Goal: Task Accomplishment & Management: Manage account settings

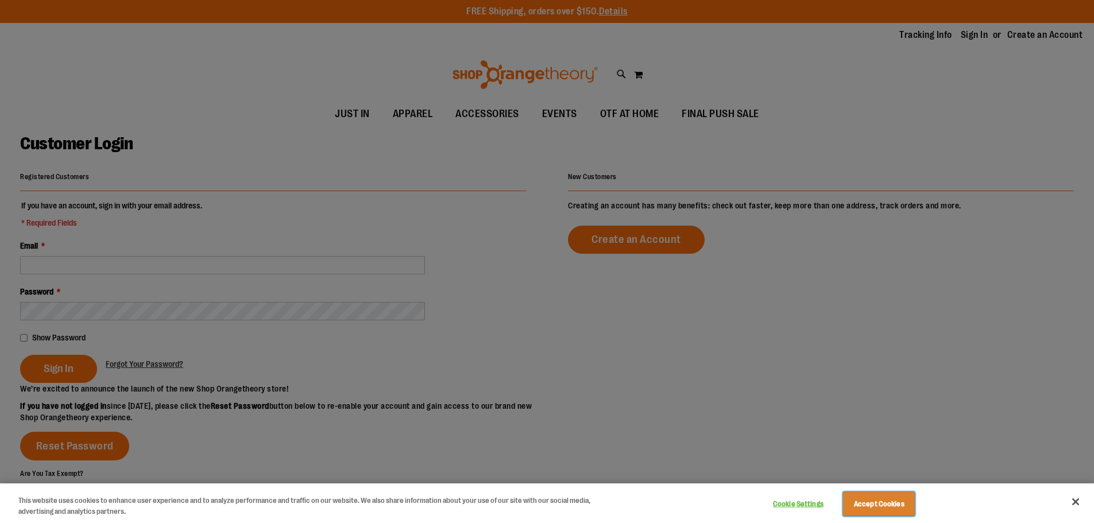
click at [891, 505] on button "Accept Cookies" at bounding box center [879, 504] width 72 height 24
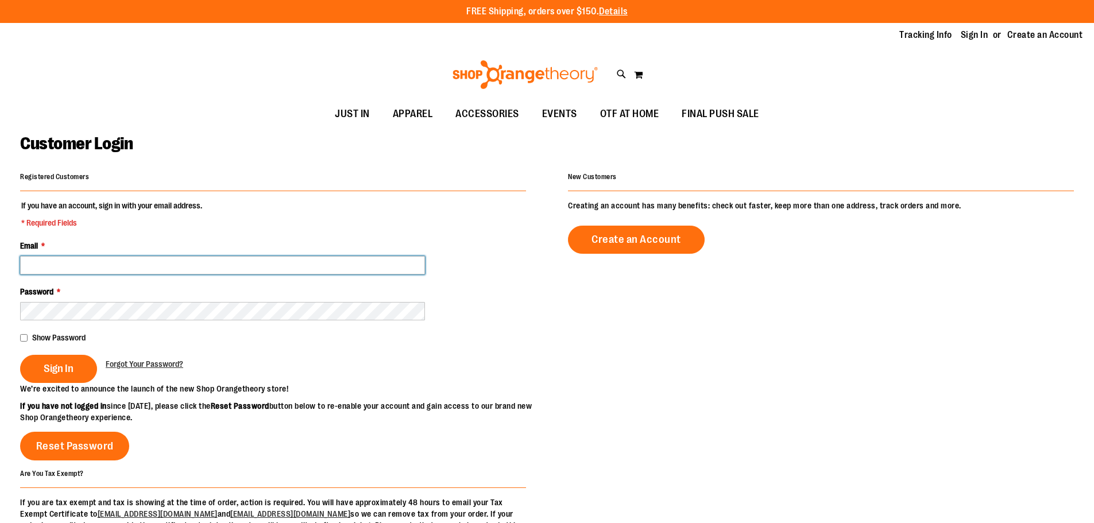
click at [218, 266] on input "Email *" at bounding box center [222, 265] width 405 height 18
type input "**********"
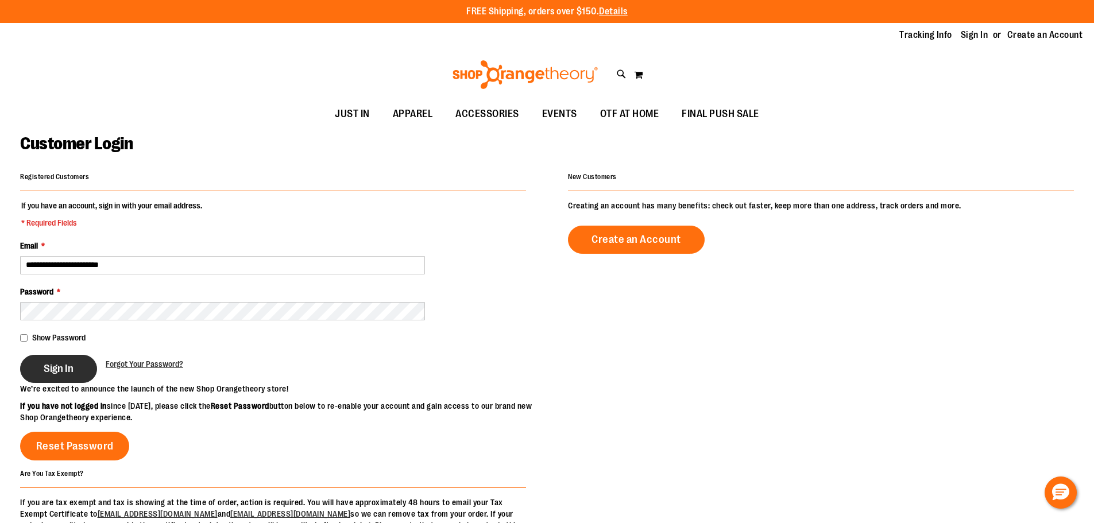
click at [55, 378] on button "Sign In" at bounding box center [58, 369] width 77 height 28
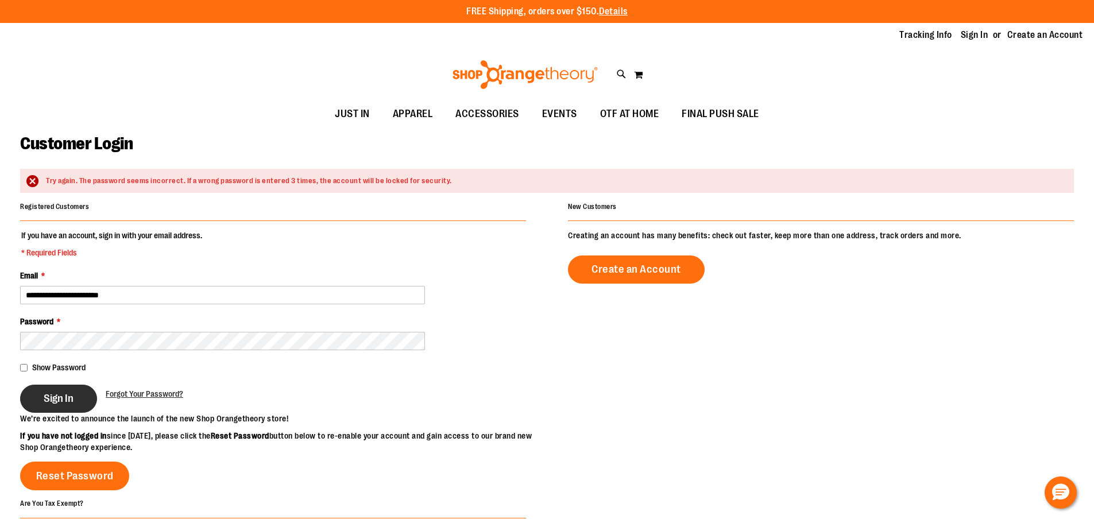
click at [64, 391] on button "Sign In" at bounding box center [58, 399] width 77 height 28
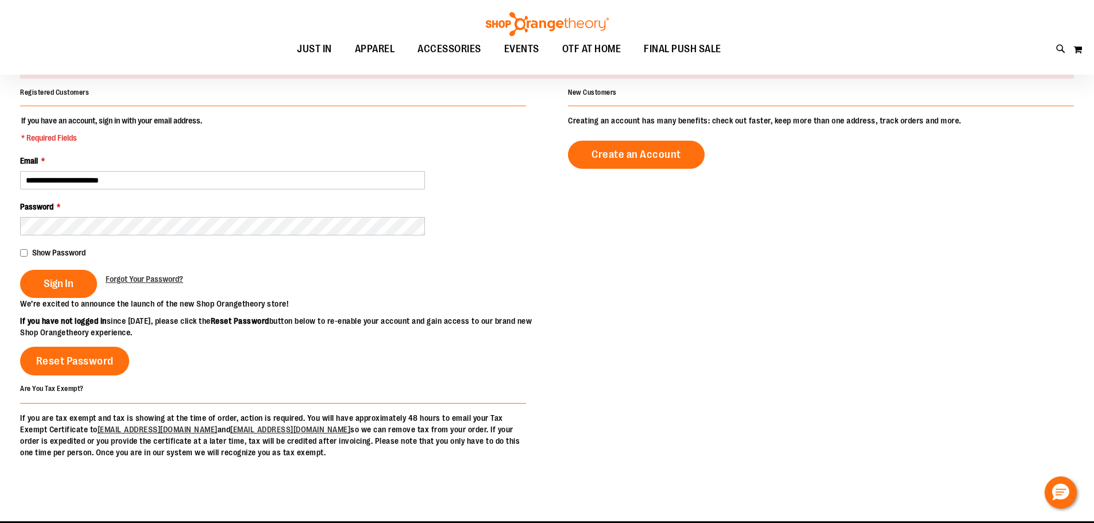
scroll to position [172, 0]
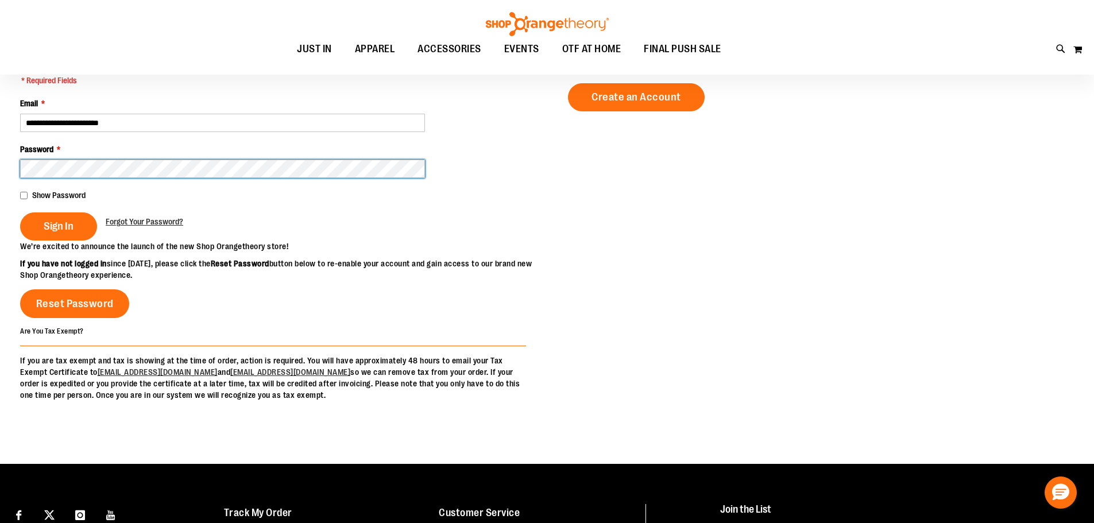
click at [20, 212] on button "Sign In" at bounding box center [58, 226] width 77 height 28
